Goal: Information Seeking & Learning: Learn about a topic

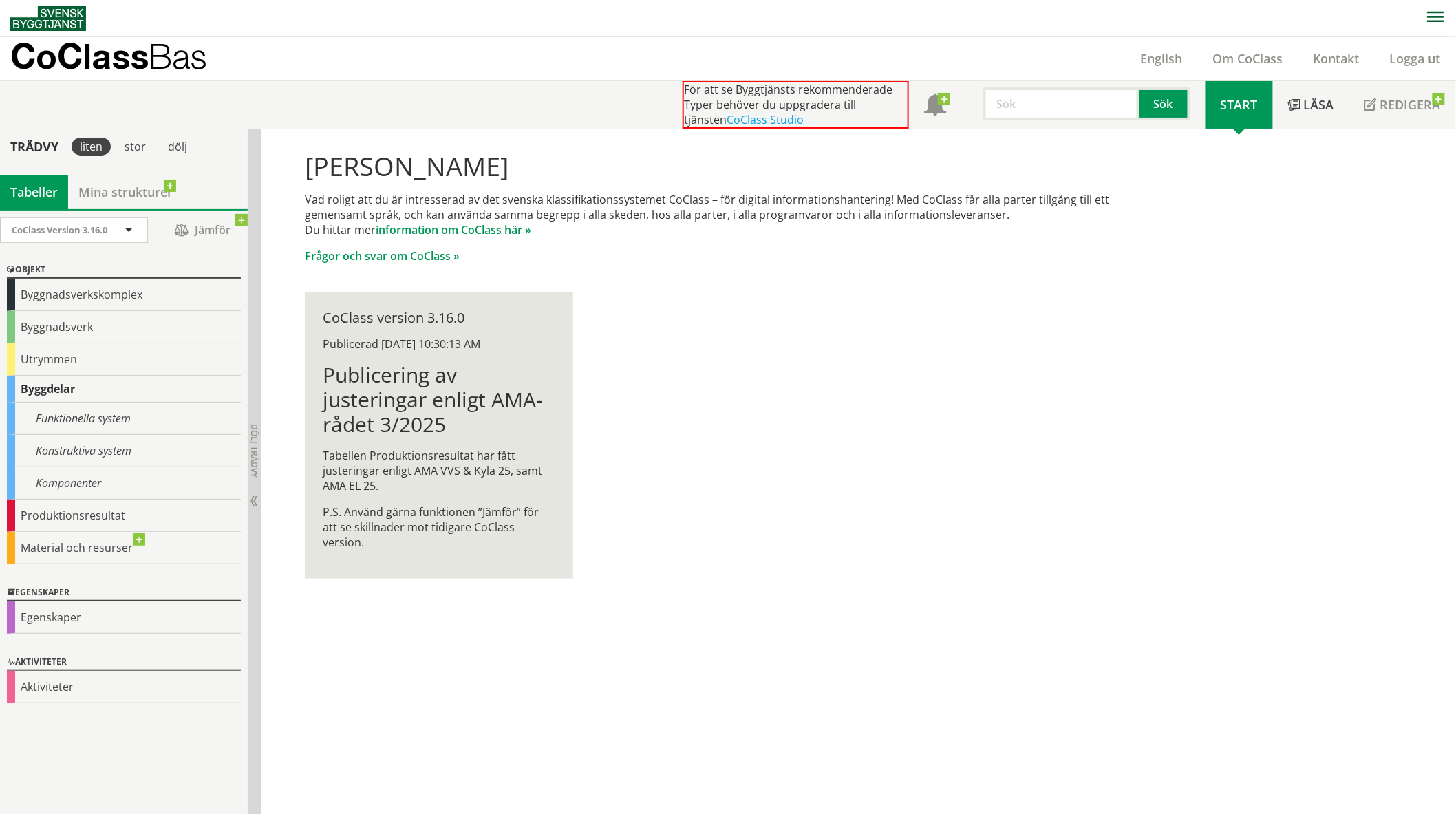
click at [288, 466] on div "[PERSON_NAME] Vad roligt att du är intresserad av det svenska klassifikationssy…" at bounding box center [728, 365] width 881 height 471
click at [61, 479] on div "Komponenter" at bounding box center [123, 483] width 234 height 33
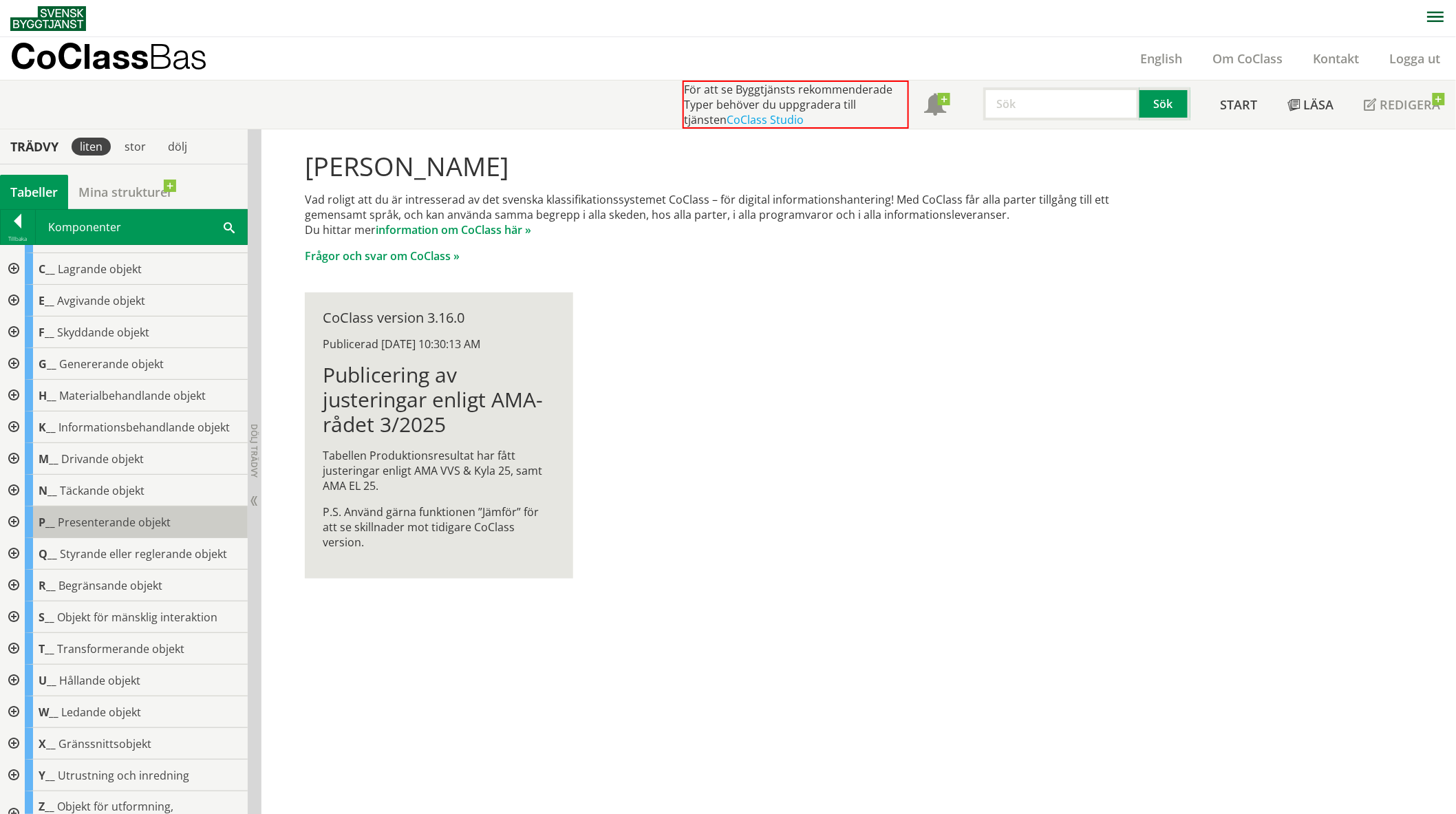
scroll to position [46, 0]
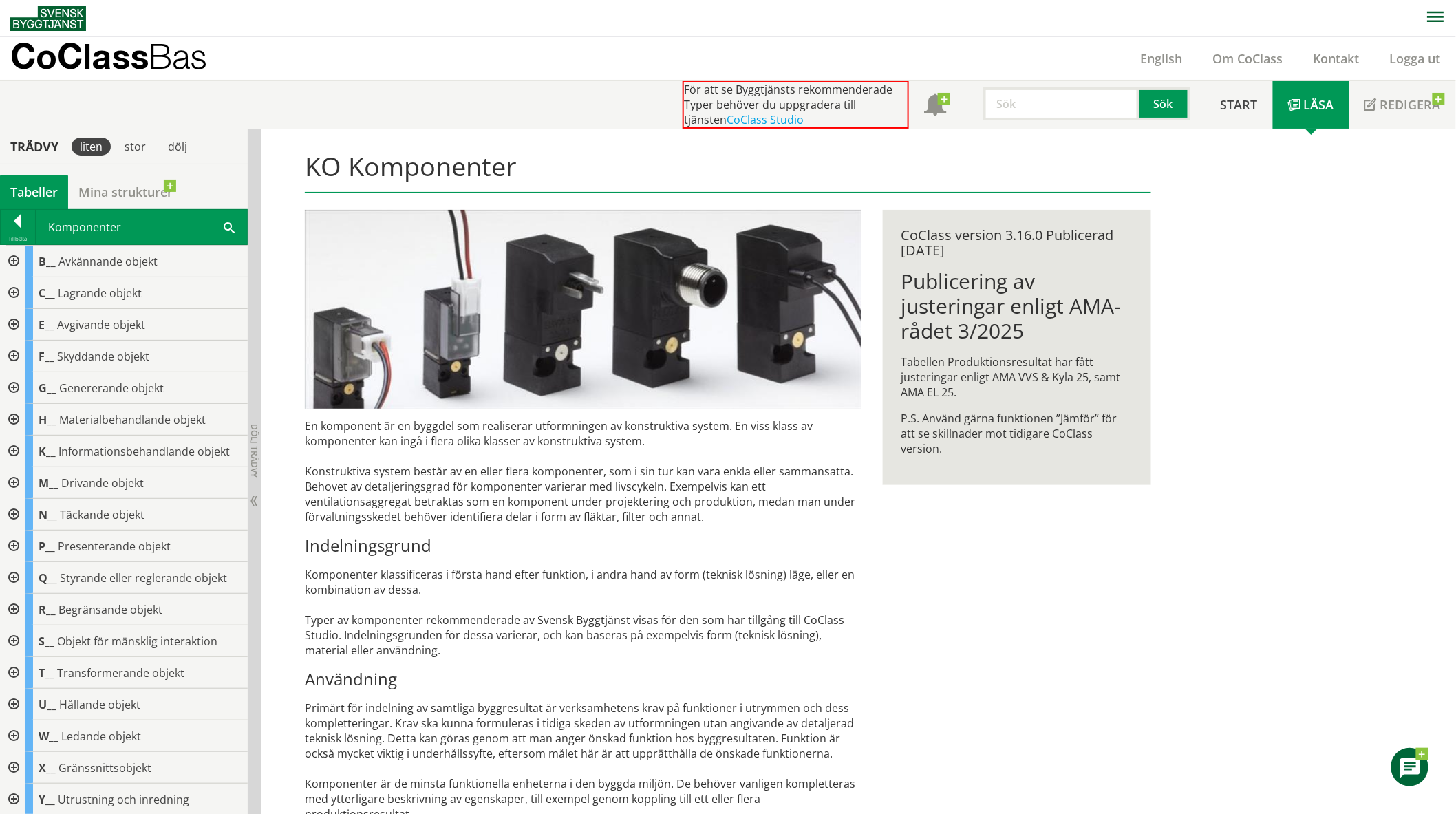
click at [9, 258] on div at bounding box center [12, 261] width 25 height 32
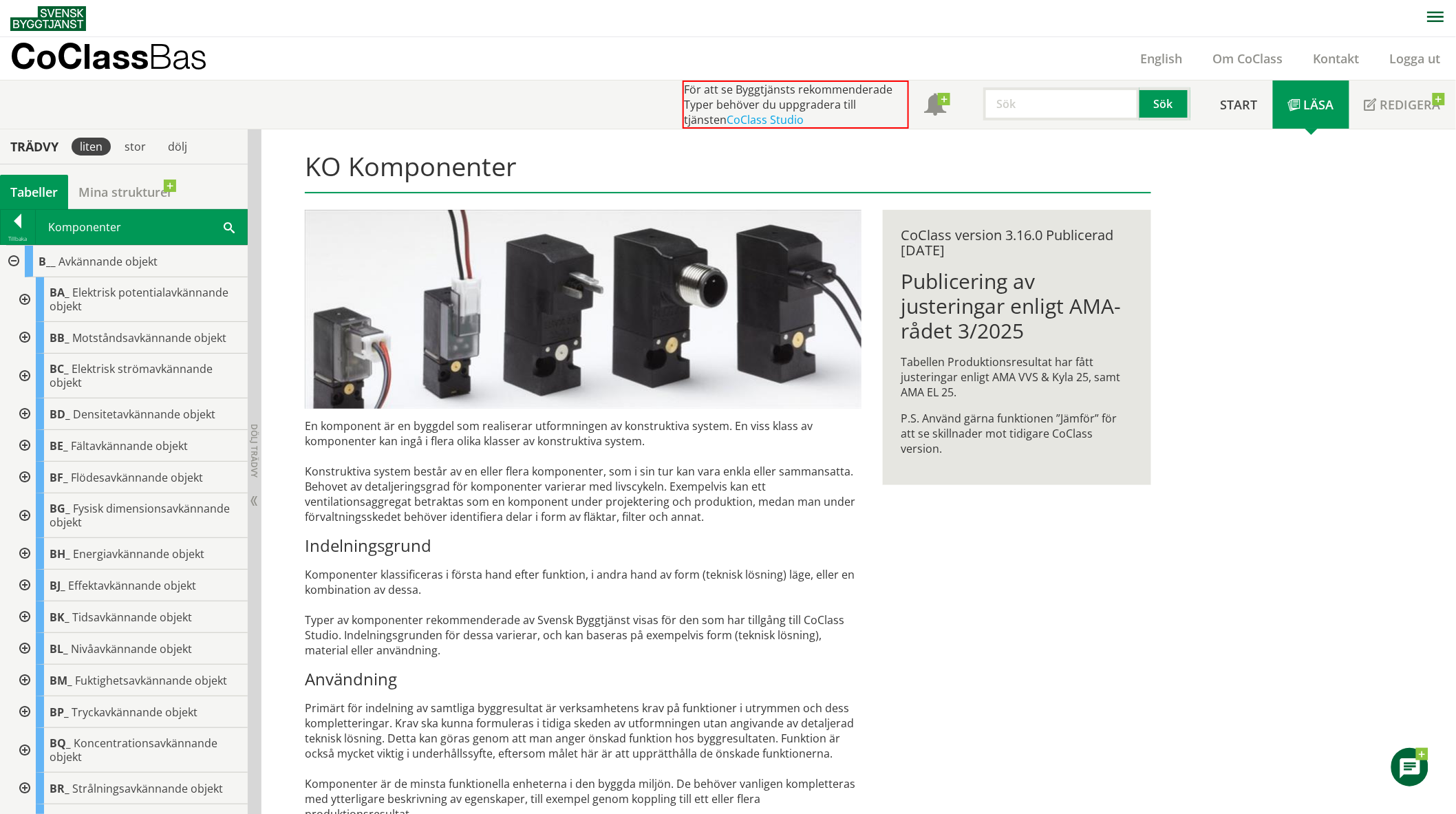
click at [20, 478] on div at bounding box center [23, 477] width 25 height 32
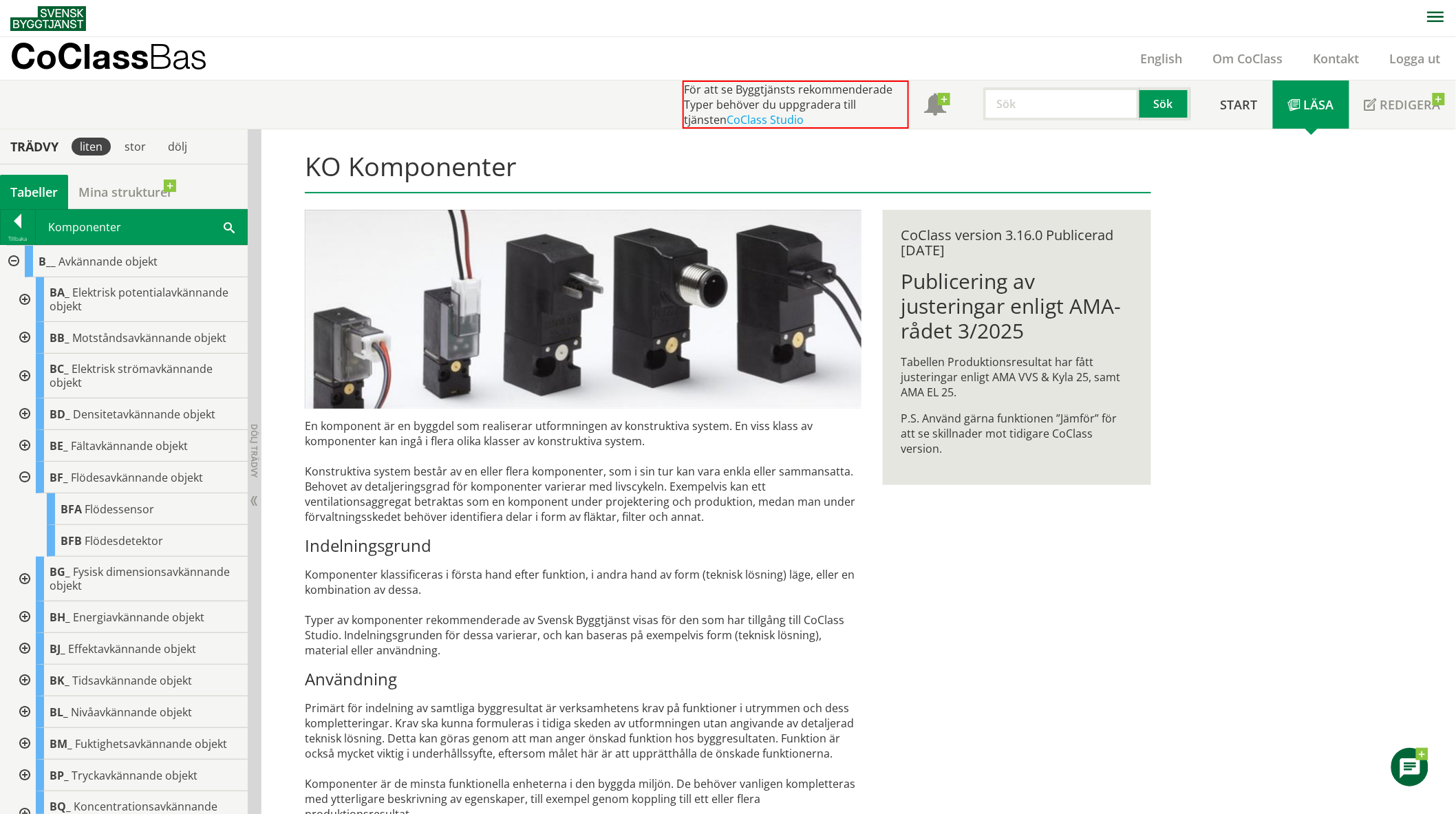
click at [18, 263] on div at bounding box center [12, 261] width 25 height 32
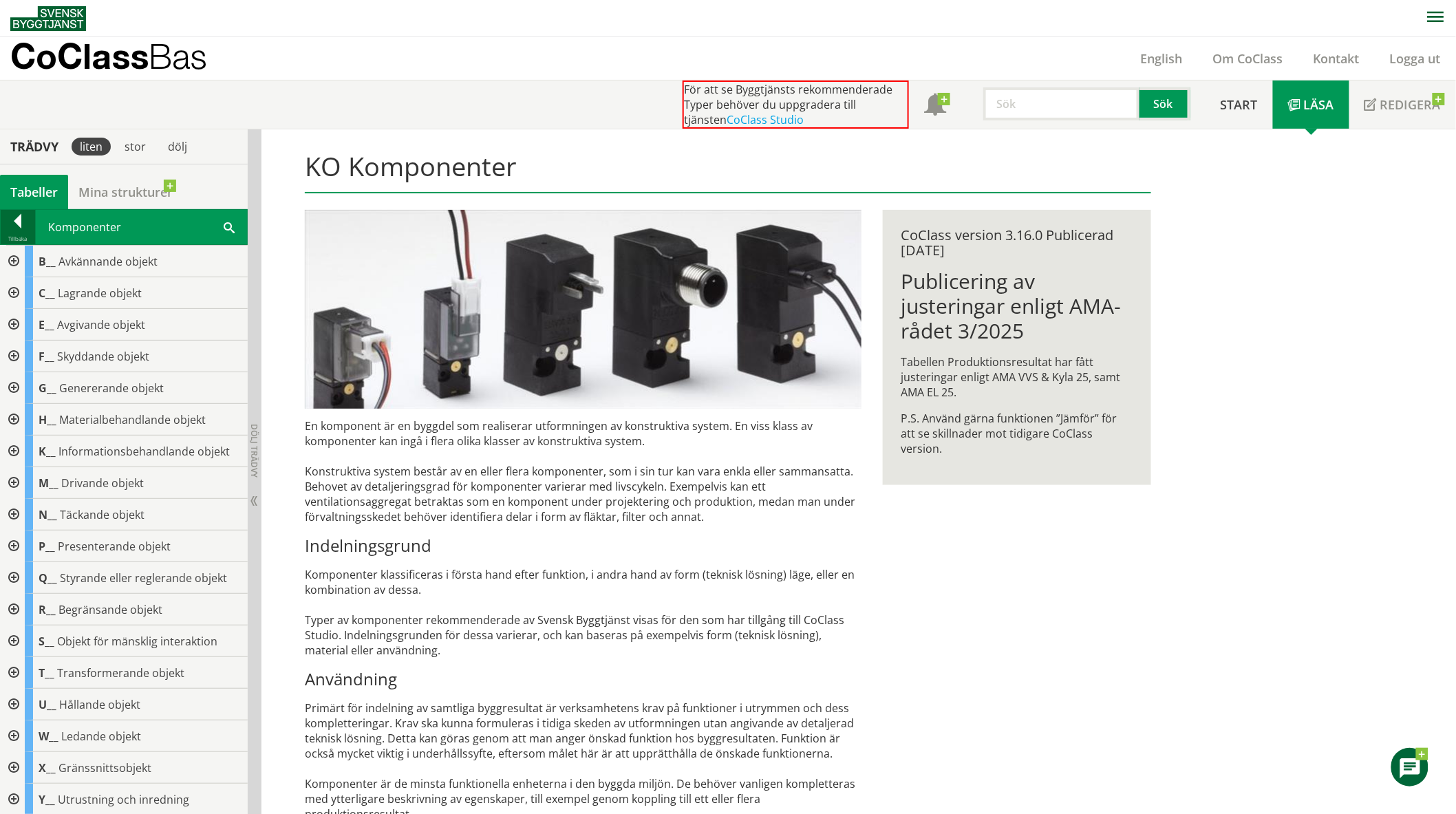
click at [25, 221] on div at bounding box center [17, 223] width 34 height 20
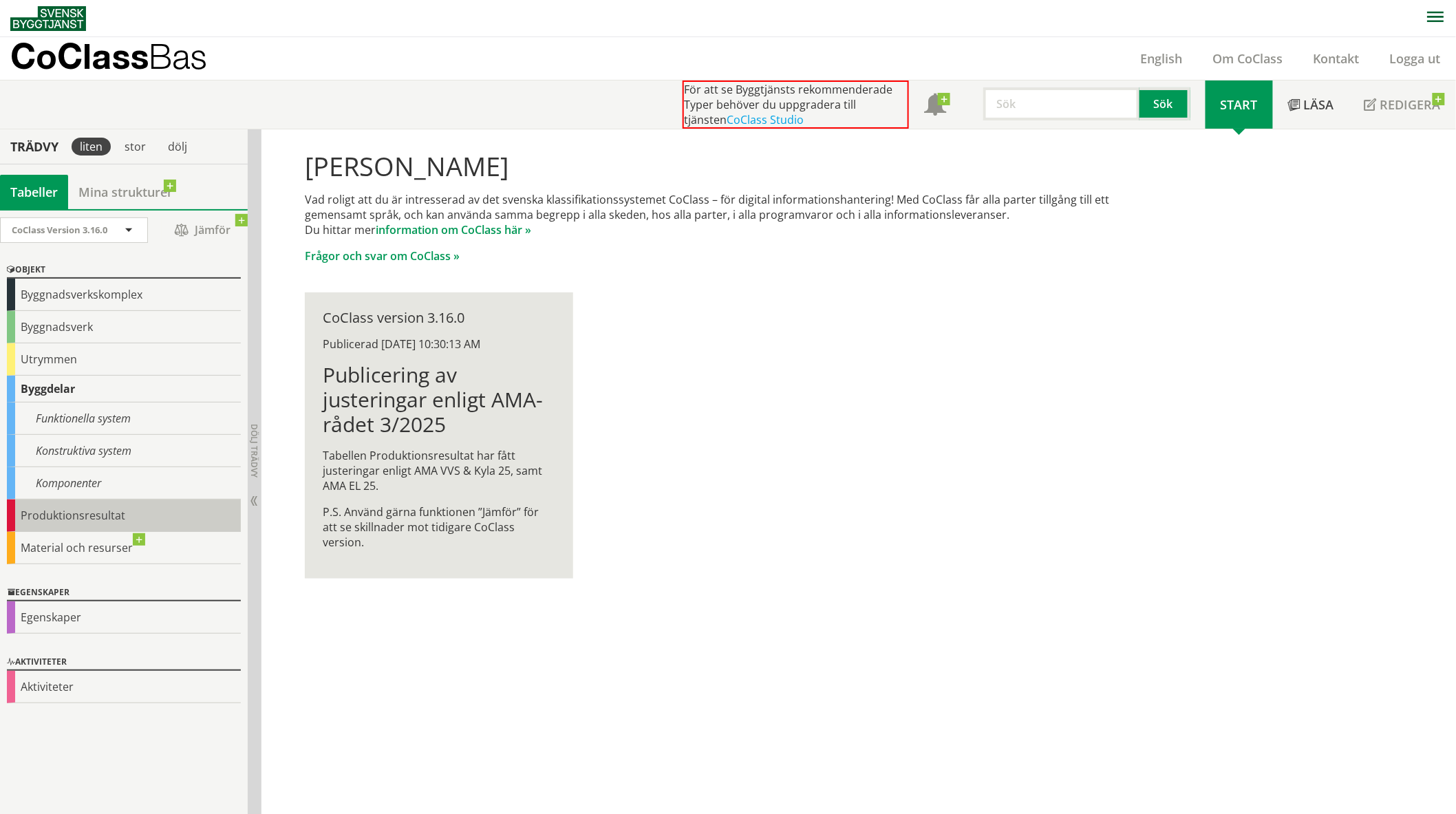
click at [72, 512] on div "Produktionsresultat" at bounding box center [123, 516] width 234 height 33
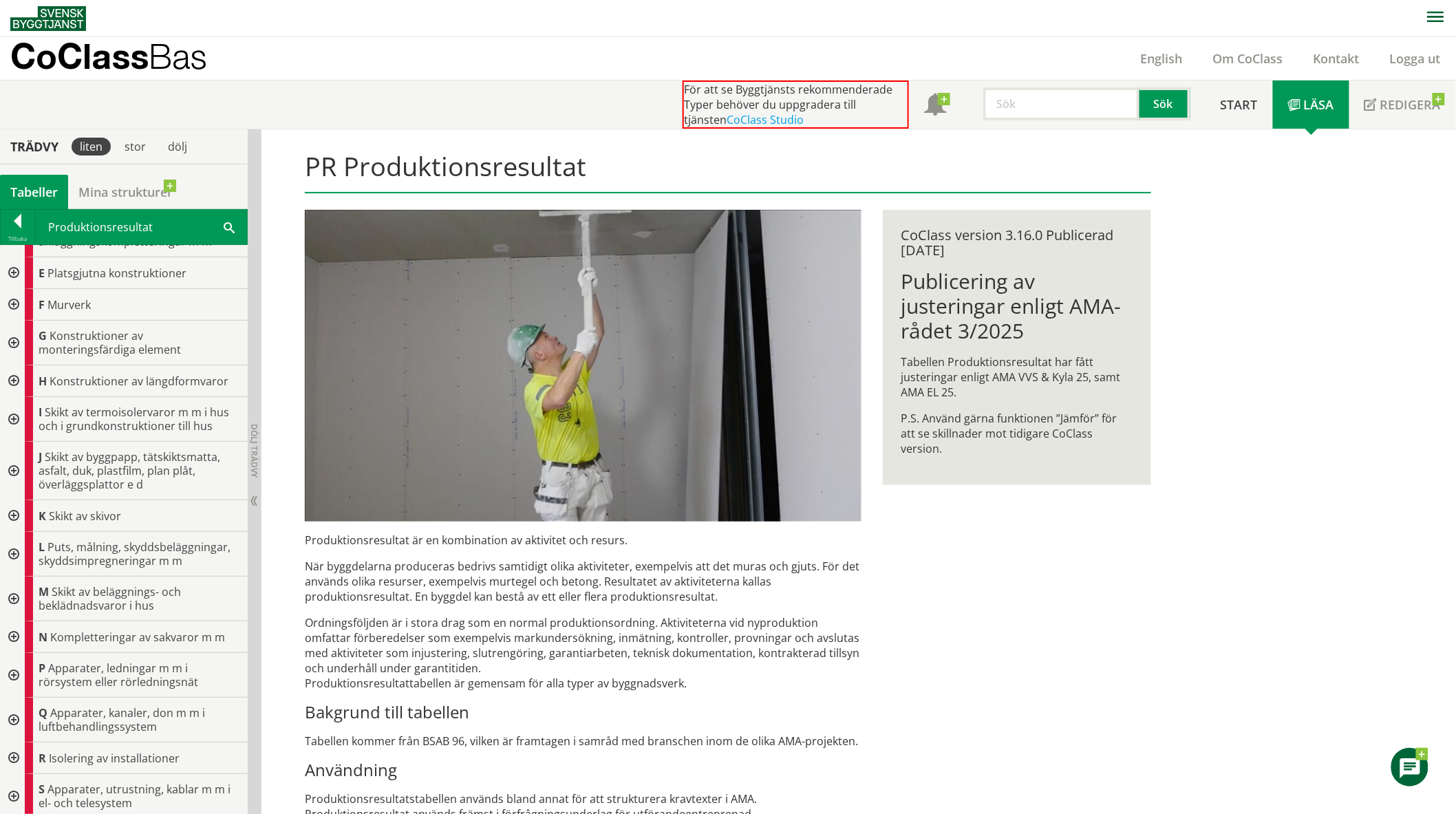
scroll to position [153, 0]
